Goal: Navigation & Orientation: Find specific page/section

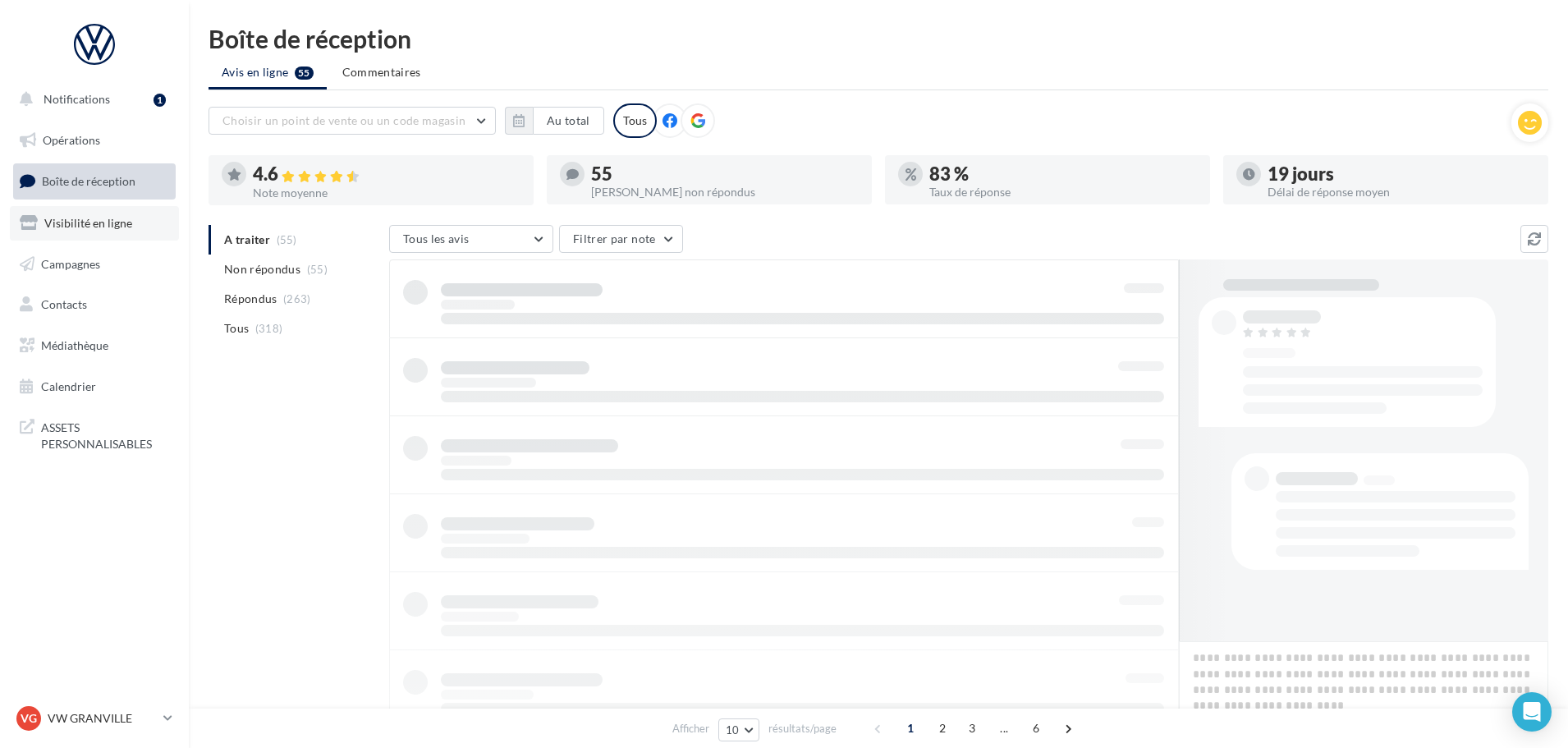
click at [105, 214] on link "Visibilité en ligne" at bounding box center [94, 223] width 169 height 35
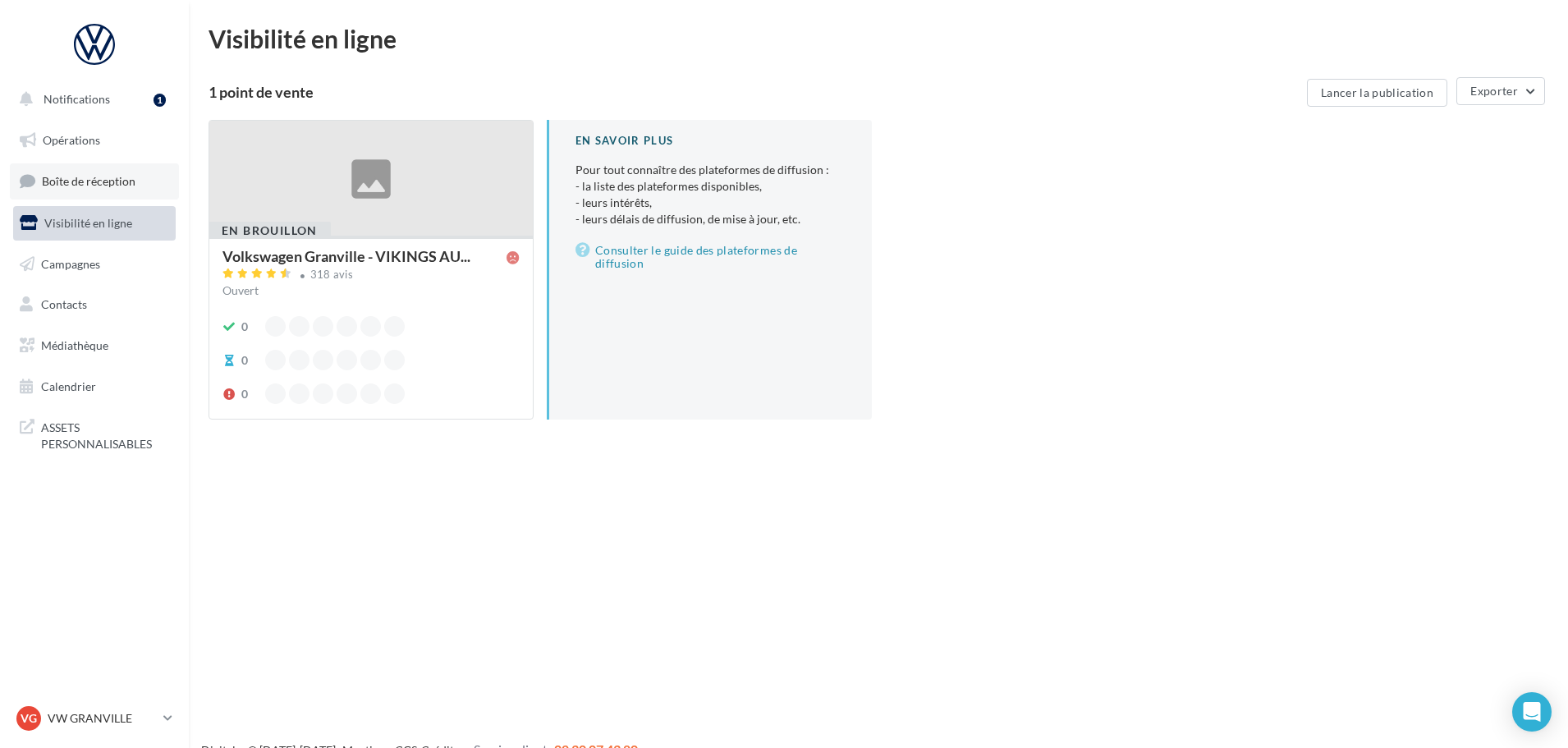
click at [72, 188] on span "Boîte de réception" at bounding box center [88, 181] width 93 height 14
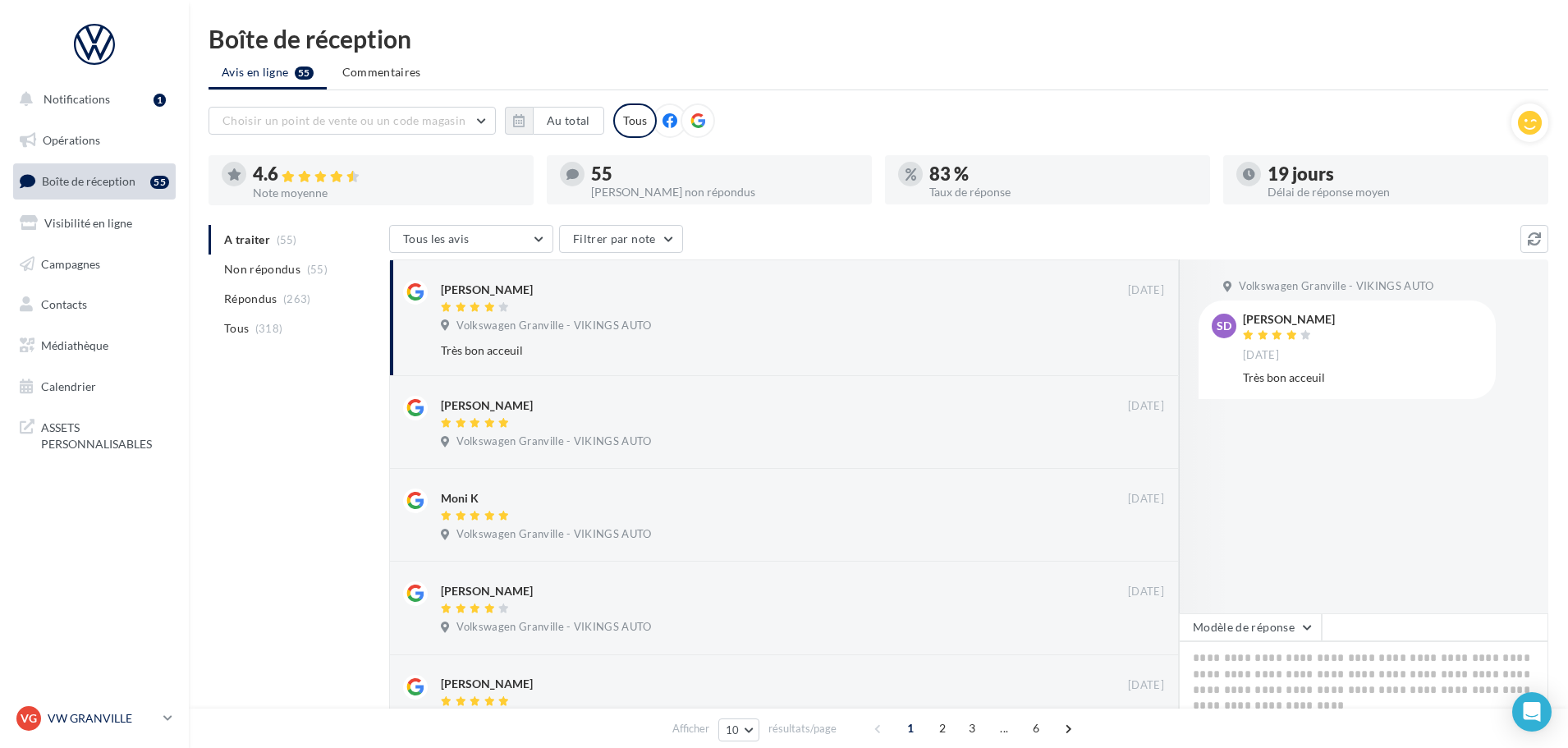
click at [115, 723] on p "VW GRANVILLE" at bounding box center [103, 717] width 109 height 16
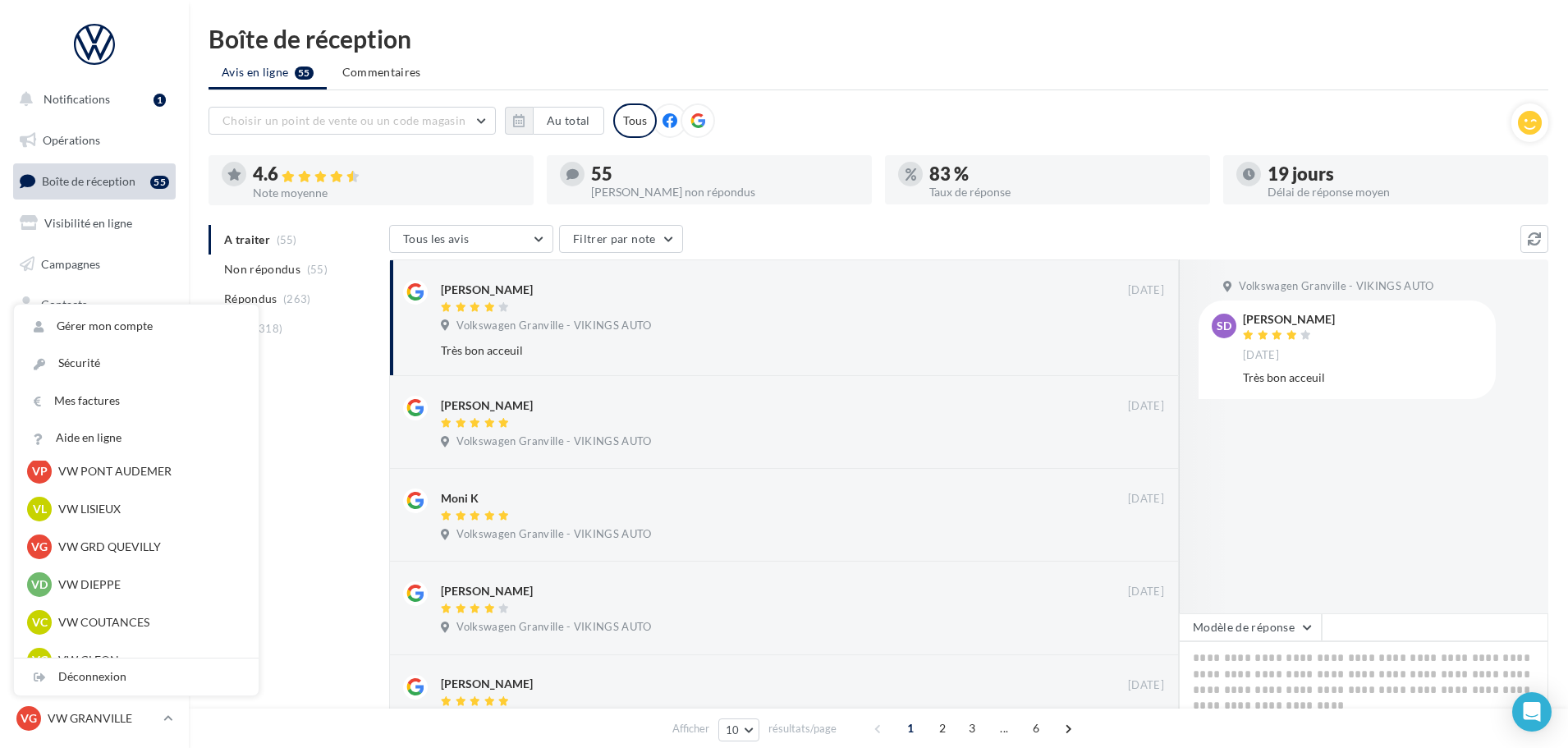
scroll to position [410, 0]
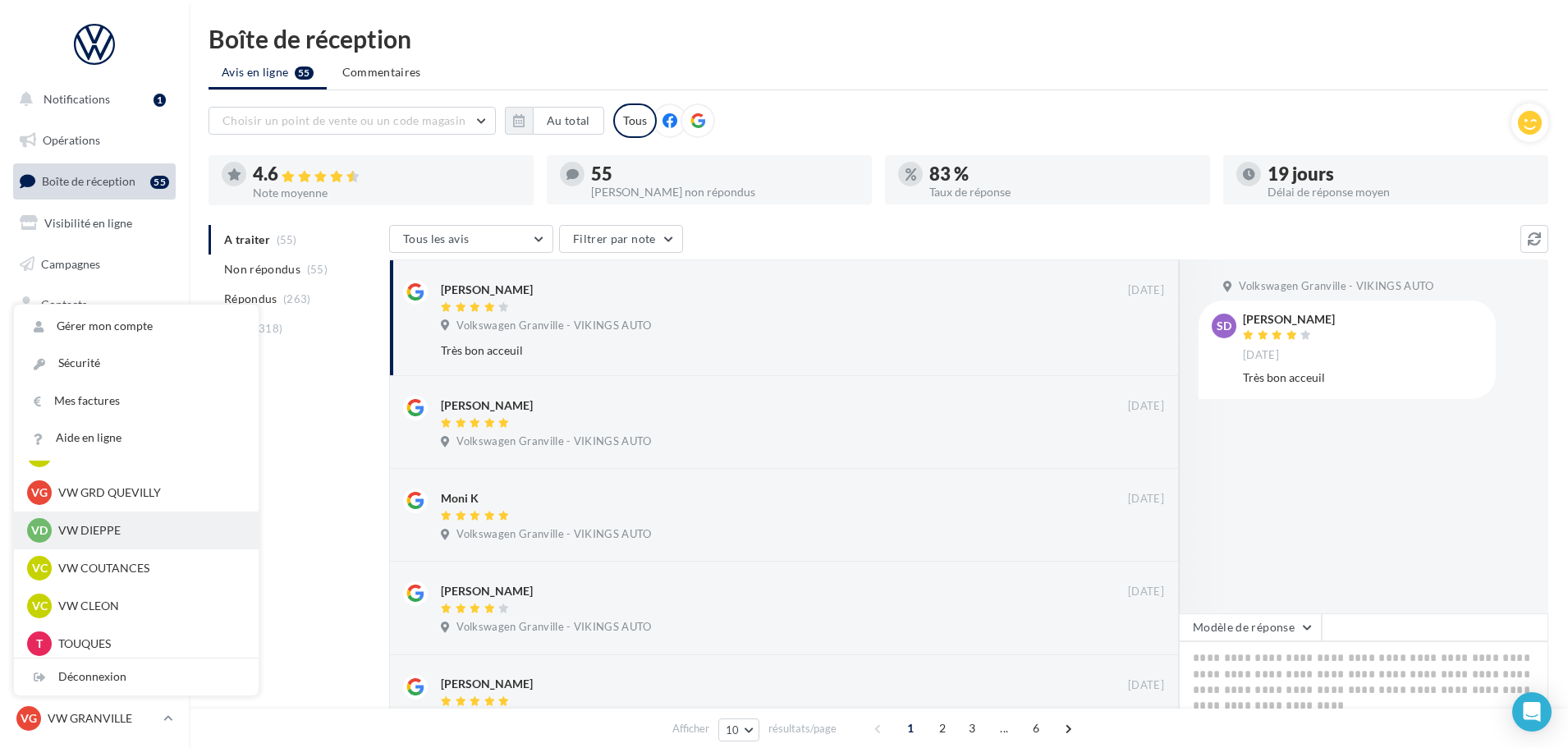
click at [95, 523] on p "VW DIEPPE" at bounding box center [149, 530] width 181 height 16
